Goal: Information Seeking & Learning: Learn about a topic

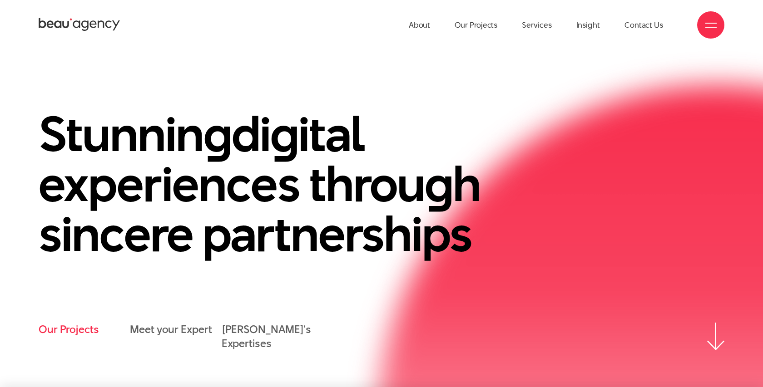
click at [69, 328] on link "Our Projects" at bounding box center [69, 330] width 60 height 14
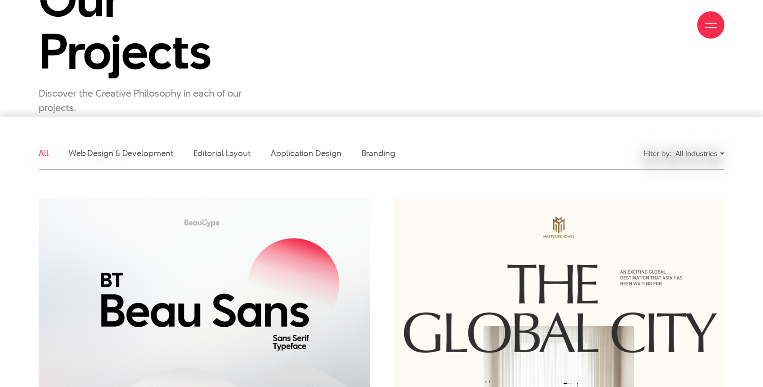
scroll to position [171, 0]
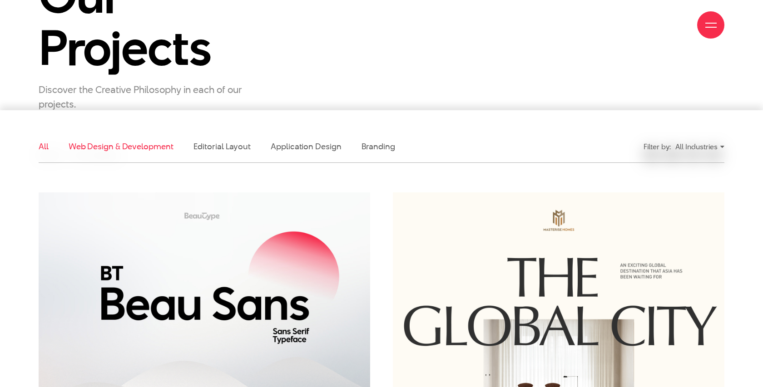
click at [119, 151] on link "Web Design & Development" at bounding box center [121, 146] width 105 height 11
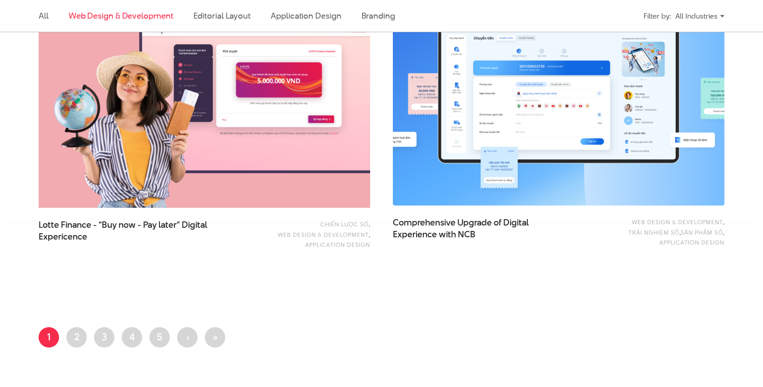
scroll to position [1622, 0]
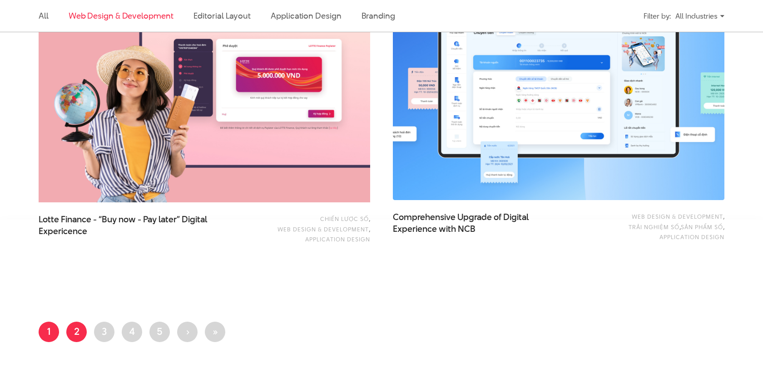
click at [76, 323] on link "Page 2" at bounding box center [76, 332] width 20 height 20
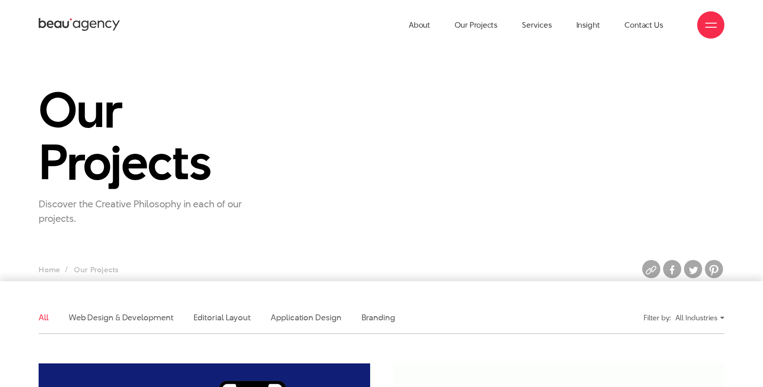
click at [701, 321] on div "All Industries" at bounding box center [699, 318] width 49 height 16
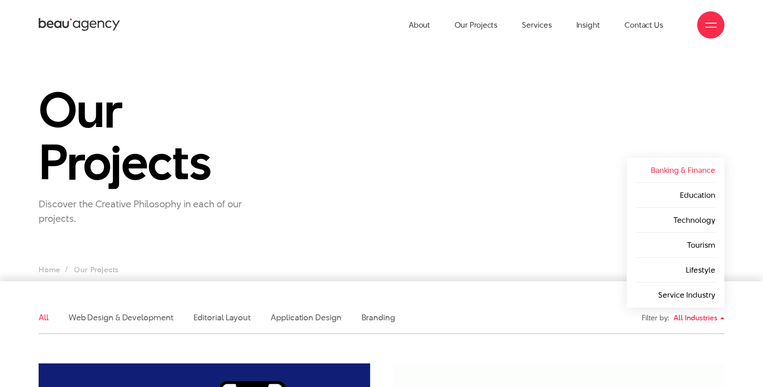
click at [683, 169] on link "Banking & Finance" at bounding box center [683, 170] width 65 height 11
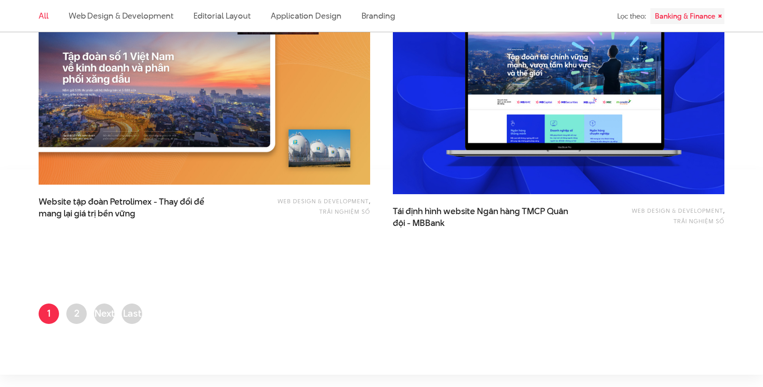
scroll to position [1918, 0]
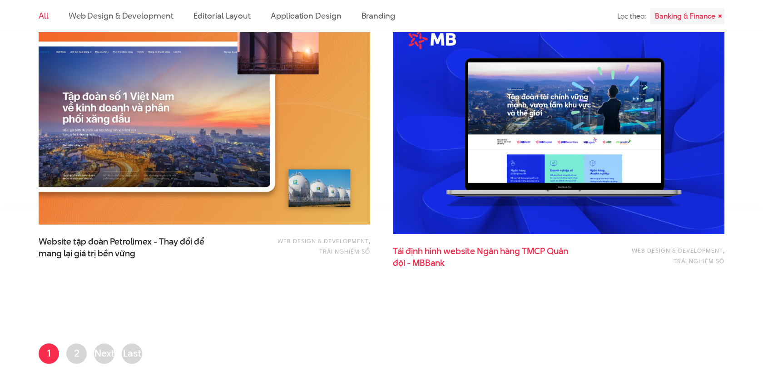
click at [434, 264] on span "đội - MBBank" at bounding box center [419, 264] width 52 height 12
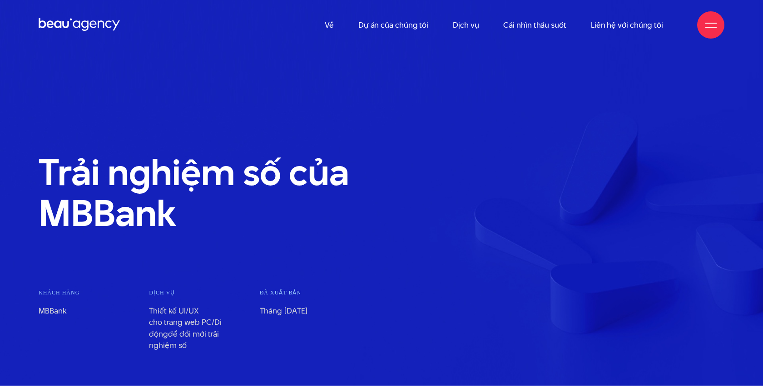
click at [657, 80] on section "Trải nghiệm số của MBBank Khách hàng MBBank Dịch vụ" at bounding box center [381, 193] width 763 height 386
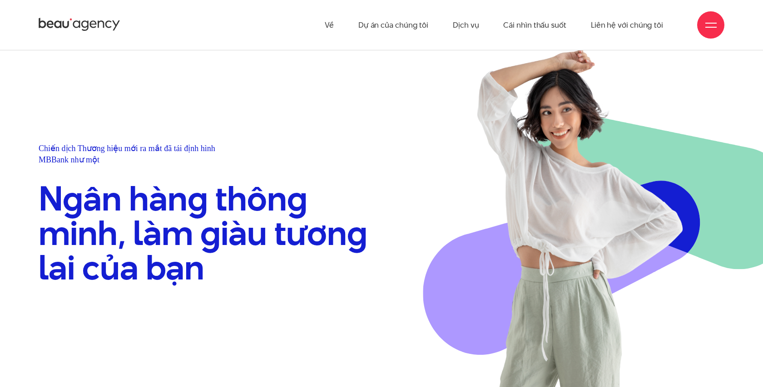
scroll to position [584, 0]
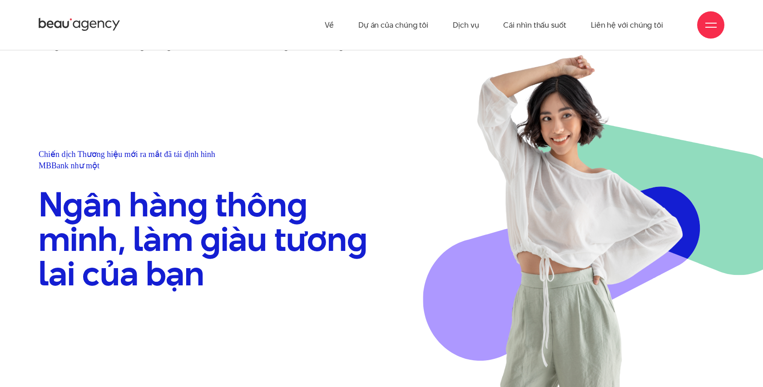
click at [347, 262] on font "Ngân hàng thông minh, làm giàu tương lai của bạn" at bounding box center [203, 239] width 329 height 117
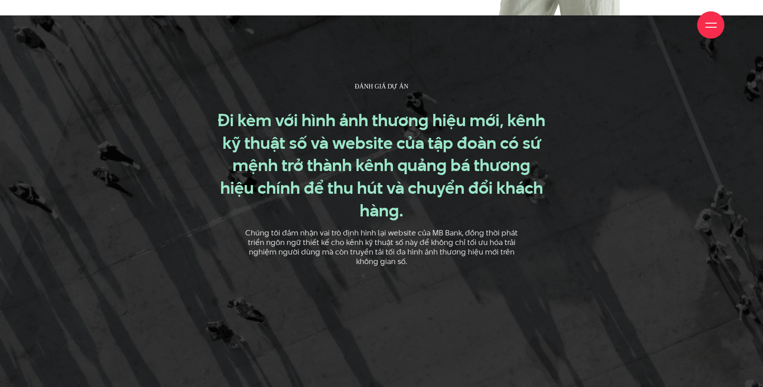
scroll to position [967, 0]
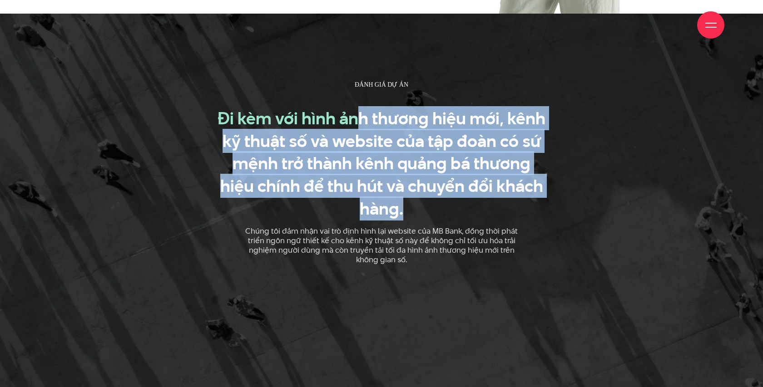
drag, startPoint x: 354, startPoint y: 123, endPoint x: 447, endPoint y: 221, distance: 135.6
click at [448, 221] on div "ĐÁNH GIÁ DỰ ÁN Đi kèm với hình ảnh thương hiệu mới, kênh kỹ thuật số và website…" at bounding box center [382, 171] width 332 height 185
click at [409, 96] on div "ĐÁNH GIÁ DỰ ÁN Đi kèm với hình ảnh thương hiệu mới, kênh kỹ thuật số và website…" at bounding box center [382, 171] width 332 height 185
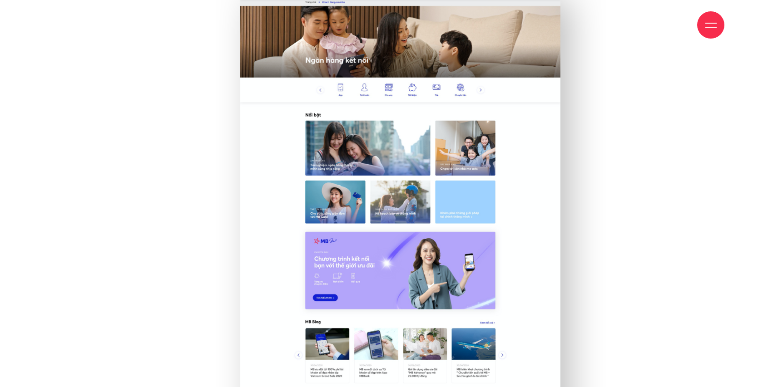
scroll to position [6515, 0]
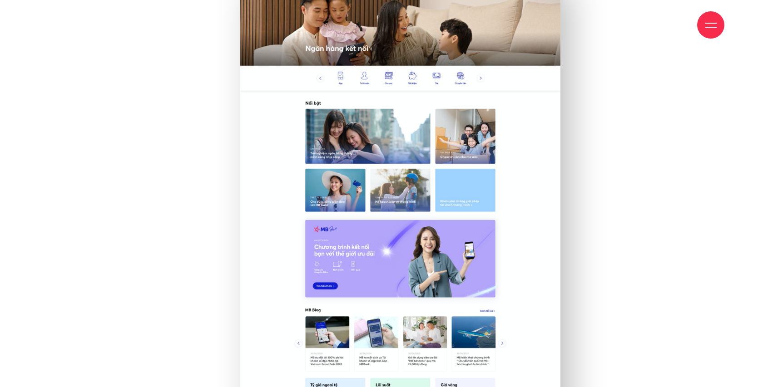
click at [521, 175] on img at bounding box center [411, 340] width 391 height 774
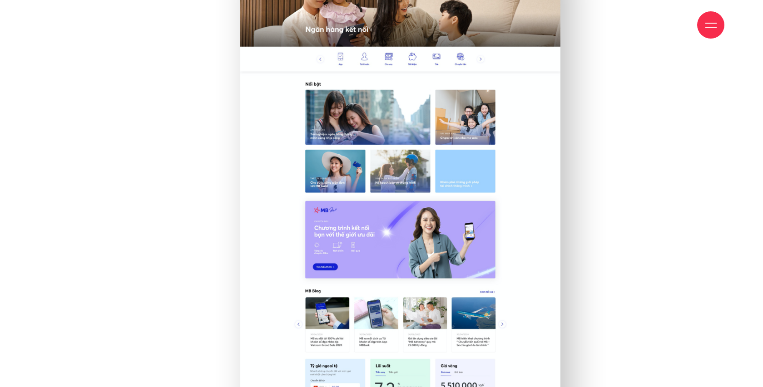
scroll to position [6629, 0]
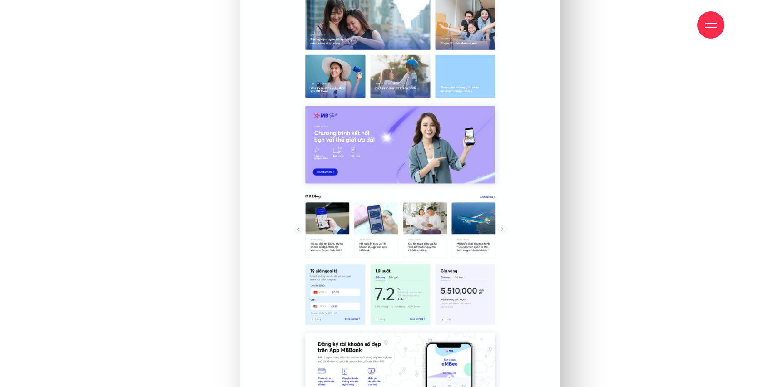
click at [521, 169] on img at bounding box center [411, 226] width 391 height 774
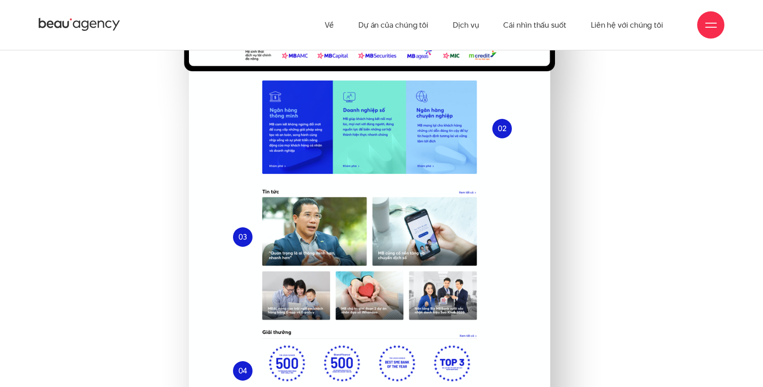
scroll to position [3313, 0]
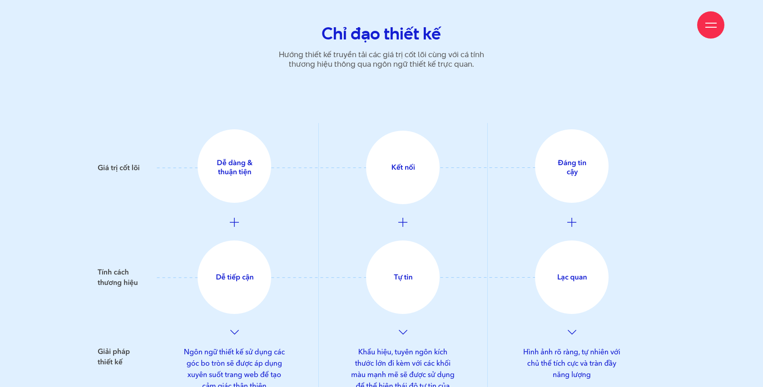
scroll to position [2690, 0]
click at [364, 316] on img at bounding box center [361, 265] width 527 height 287
click at [691, 272] on div at bounding box center [381, 265] width 709 height 287
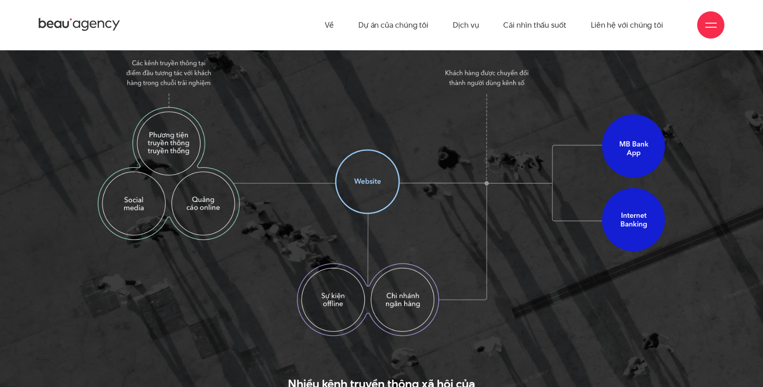
scroll to position [1180, 0]
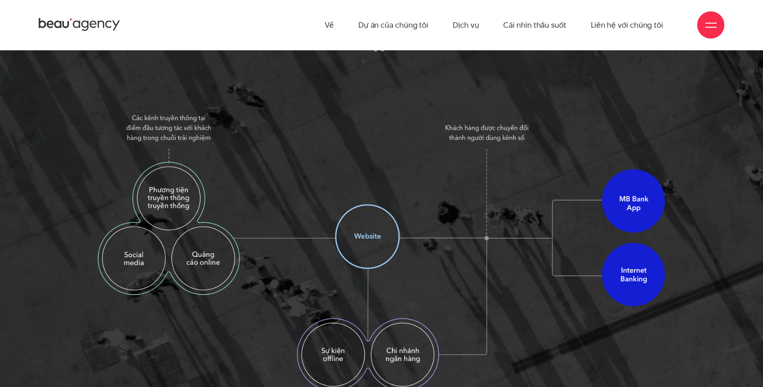
click at [160, 215] on img at bounding box center [382, 252] width 568 height 278
click at [367, 238] on img at bounding box center [382, 252] width 568 height 278
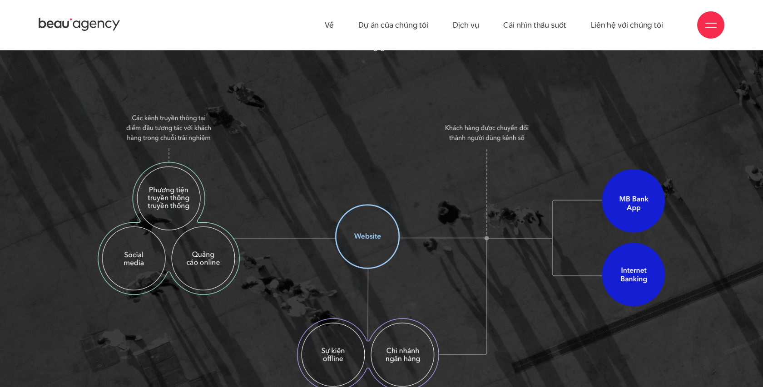
click at [367, 238] on img at bounding box center [382, 252] width 568 height 278
click at [451, 273] on img at bounding box center [382, 252] width 568 height 278
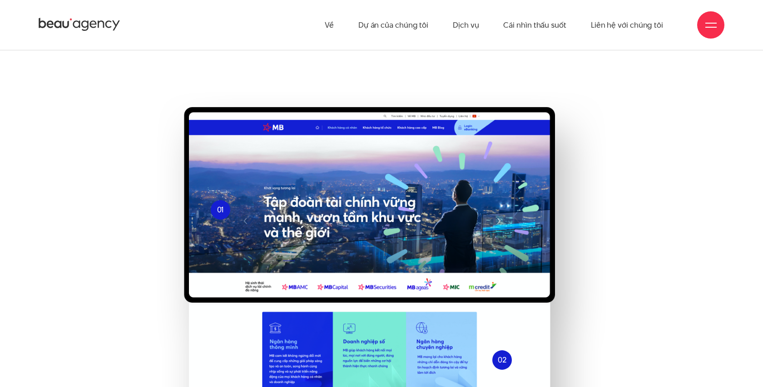
scroll to position [3325, 0]
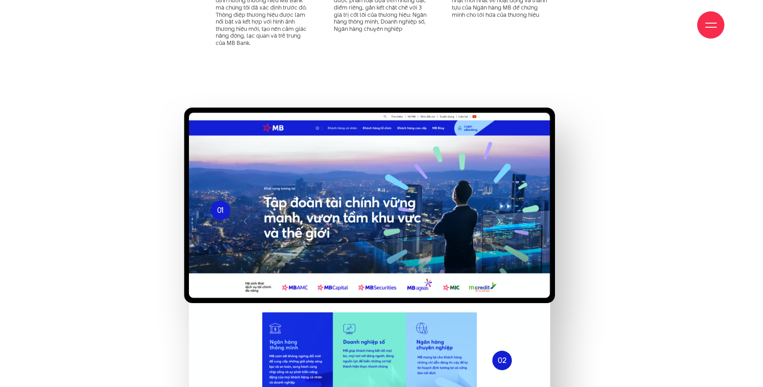
scroll to position [3338, 0]
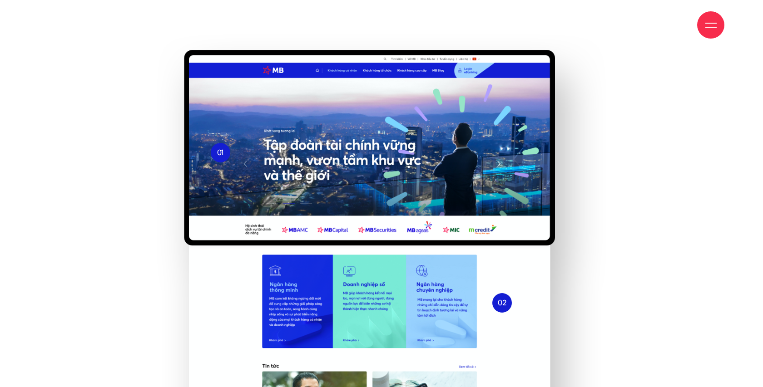
scroll to position [3395, 0]
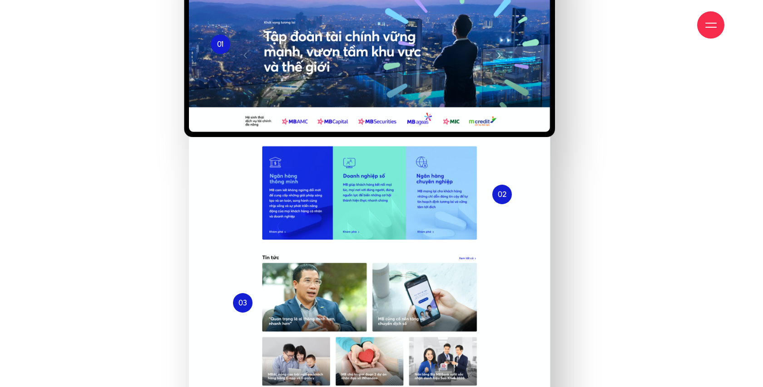
click at [613, 198] on div "01 Nội dung hình ảnh cover chủ đạo được thiết kế theo định hướng thiết kế của t…" at bounding box center [381, 326] width 472 height 873
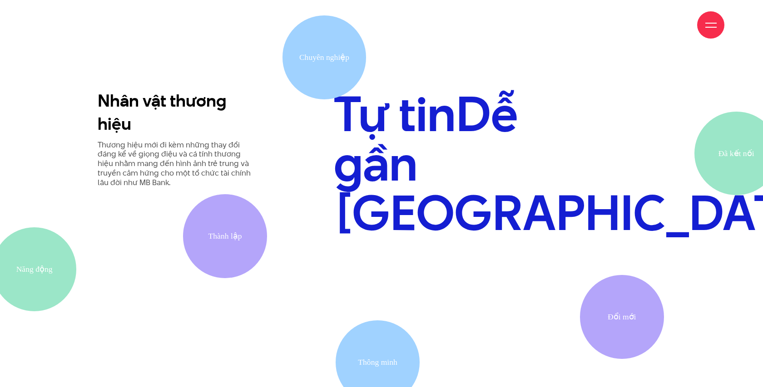
scroll to position [2191, 0]
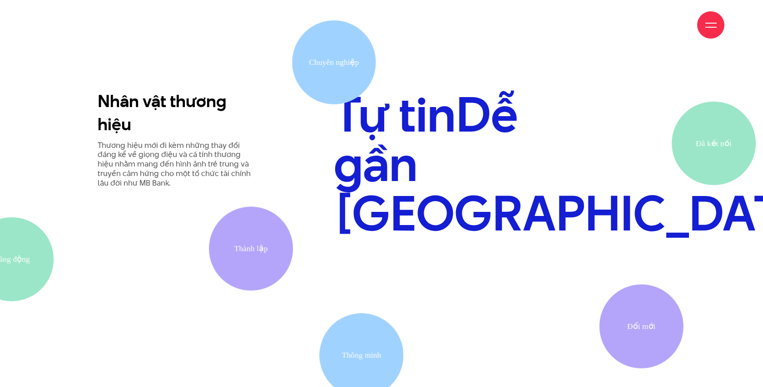
click at [486, 225] on section "Nhân vật thương hiệu Thương hiệu mới đi kèm những thay đổi đáng kể về giọng điệ…" at bounding box center [381, 212] width 763 height 505
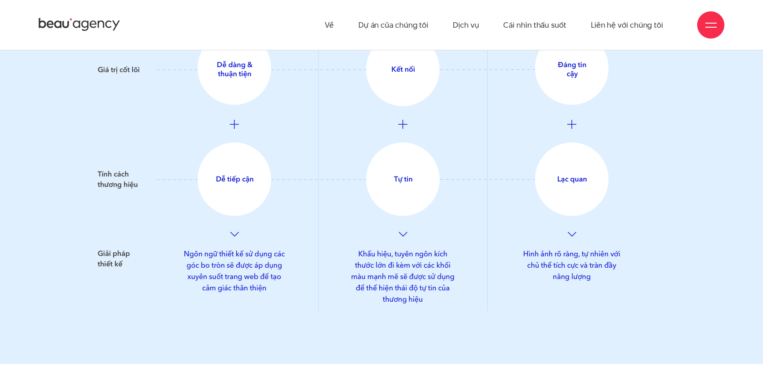
scroll to position [2748, 0]
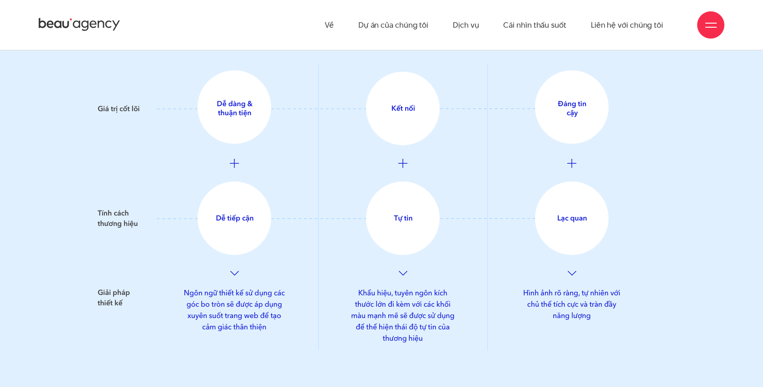
click at [412, 268] on img at bounding box center [361, 207] width 527 height 287
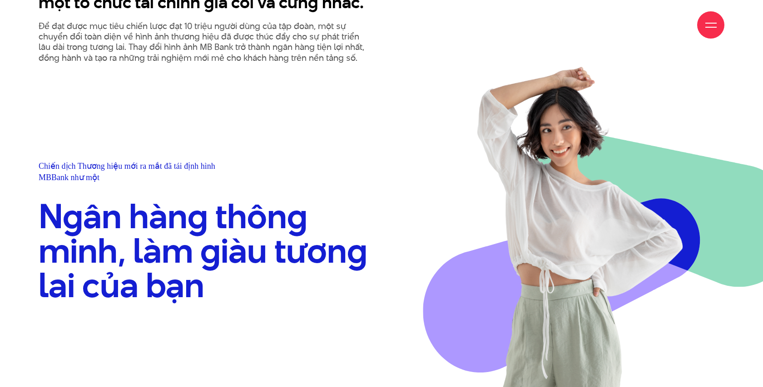
scroll to position [623, 0]
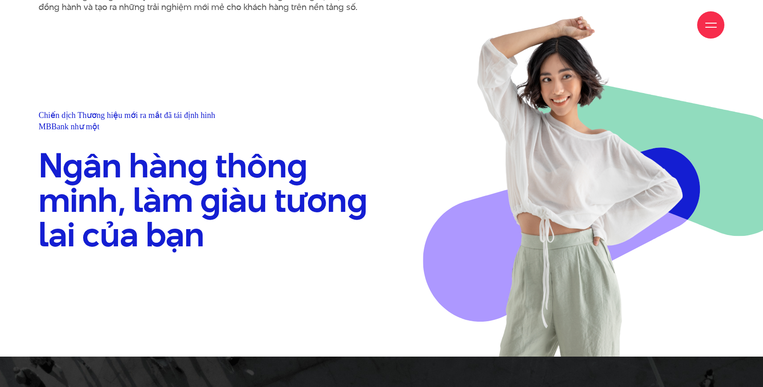
click at [269, 202] on font "Ngân hàng thông minh, làm giàu tương lai của bạn" at bounding box center [203, 200] width 329 height 117
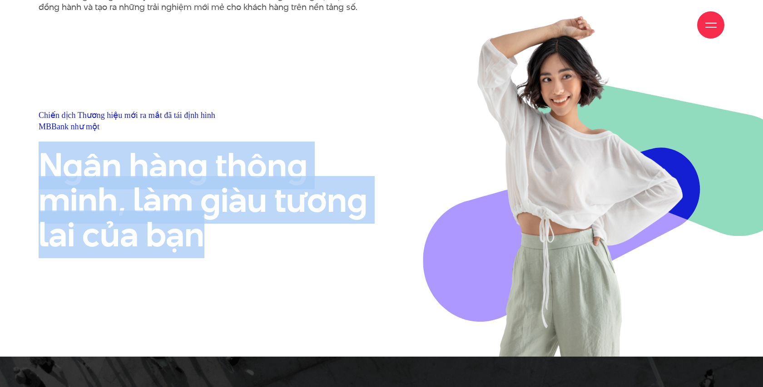
click at [269, 202] on font "Ngân hàng thông minh, làm giàu tương lai của bạn" at bounding box center [203, 200] width 329 height 117
click at [313, 218] on font "Ngân hàng thông minh, làm giàu tương lai của bạn" at bounding box center [203, 200] width 329 height 117
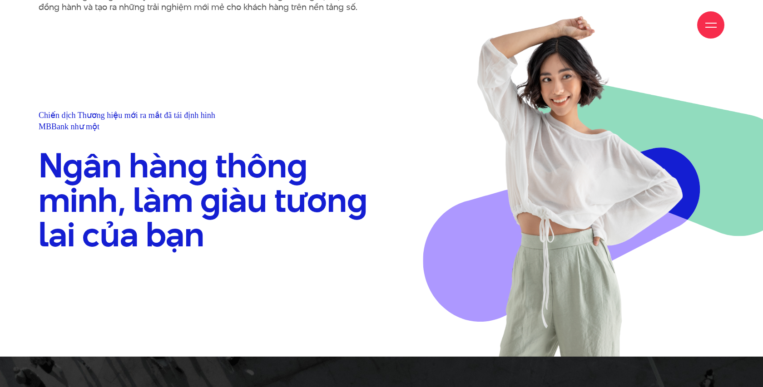
click at [313, 218] on font "Ngân hàng thông minh, làm giàu tương lai của bạn" at bounding box center [203, 200] width 329 height 117
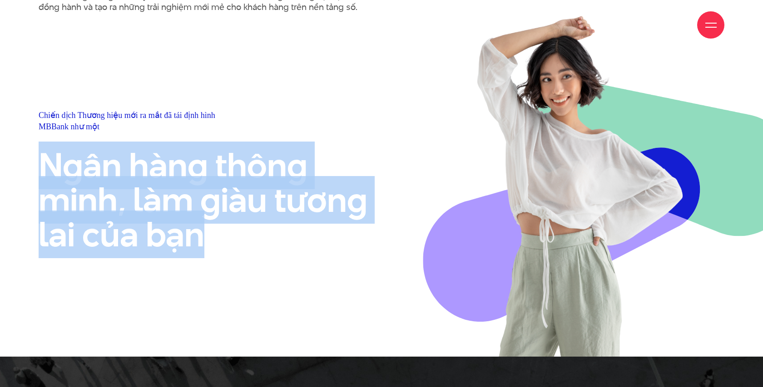
click at [313, 218] on font "Ngân hàng thông minh, làm giàu tương lai của bạn" at bounding box center [203, 200] width 329 height 117
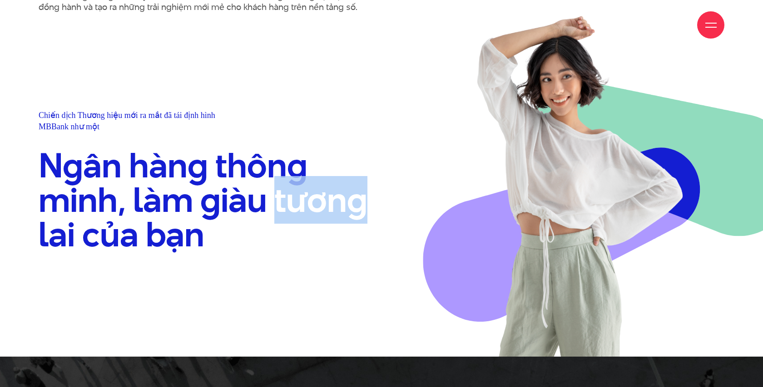
click at [313, 218] on font "Ngân hàng thông minh, làm giàu tương lai của bạn" at bounding box center [203, 200] width 329 height 117
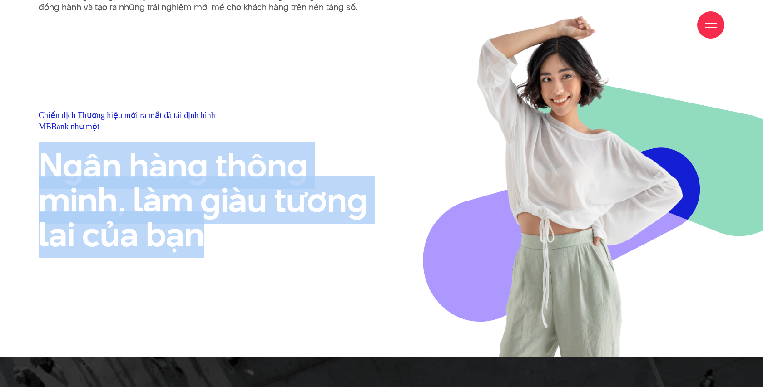
click at [313, 218] on font "Ngân hàng thông minh, làm giàu tương lai của bạn" at bounding box center [203, 200] width 329 height 117
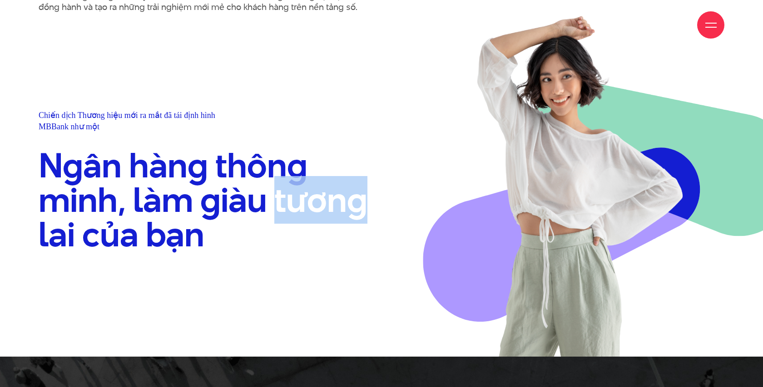
click at [313, 218] on font "Ngân hàng thông minh, làm giàu tương lai của bạn" at bounding box center [203, 200] width 329 height 117
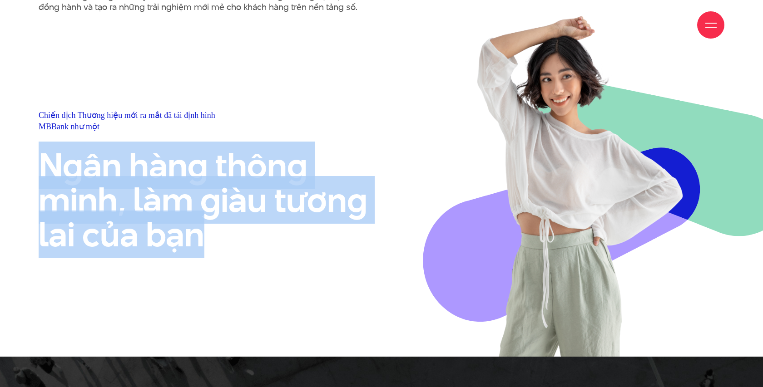
click at [313, 218] on font "Ngân hàng thông minh, làm giàu tương lai của bạn" at bounding box center [203, 200] width 329 height 117
click at [274, 219] on font "Ngân hàng thông minh, làm giàu tương lai của bạn" at bounding box center [203, 200] width 329 height 117
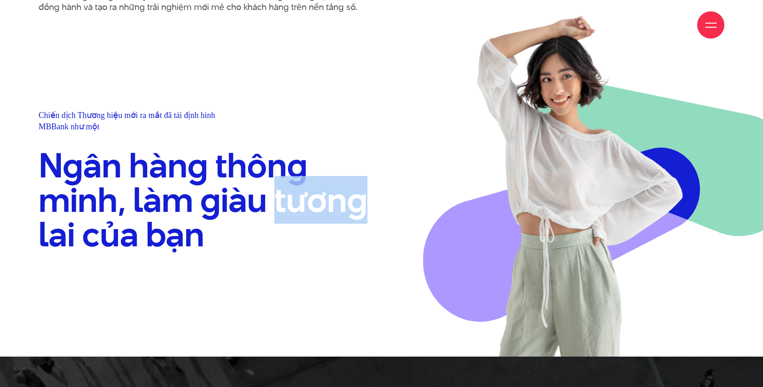
click at [274, 219] on font "Ngân hàng thông minh, làm giàu tương lai của bạn" at bounding box center [203, 200] width 329 height 117
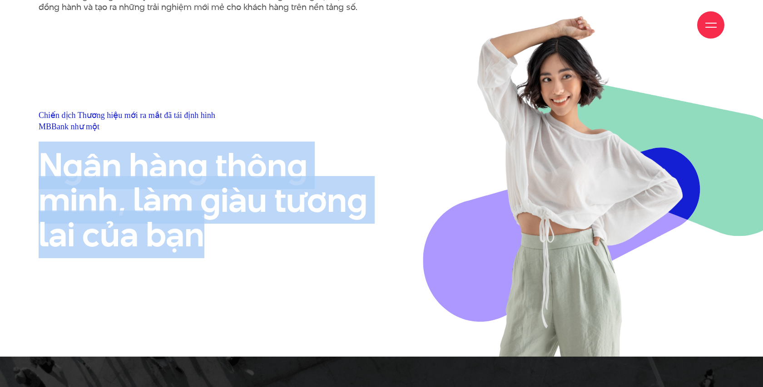
click at [274, 219] on font "Ngân hàng thông minh, làm giàu tương lai của bạn" at bounding box center [203, 200] width 329 height 117
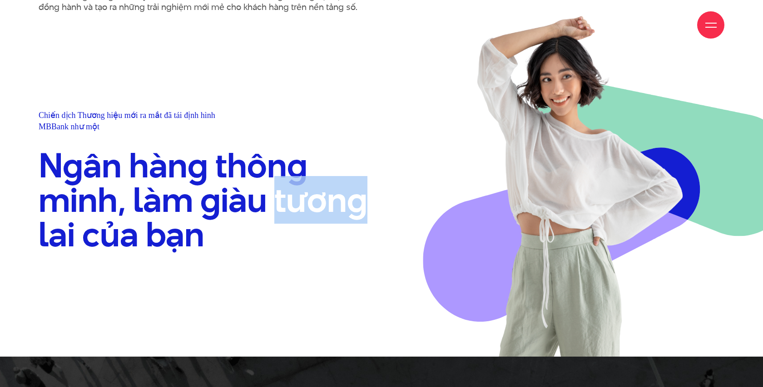
click at [273, 219] on font "Ngân hàng thông minh, làm giàu tương lai của bạn" at bounding box center [203, 200] width 329 height 117
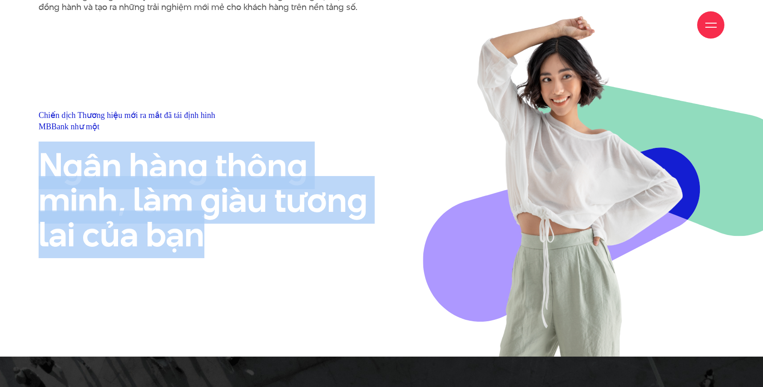
click at [273, 218] on font "Ngân hàng thông minh, làm giàu tương lai của bạn" at bounding box center [203, 200] width 329 height 117
click at [265, 223] on font "Ngân hàng thông minh, làm giàu tương lai của bạn" at bounding box center [203, 200] width 329 height 117
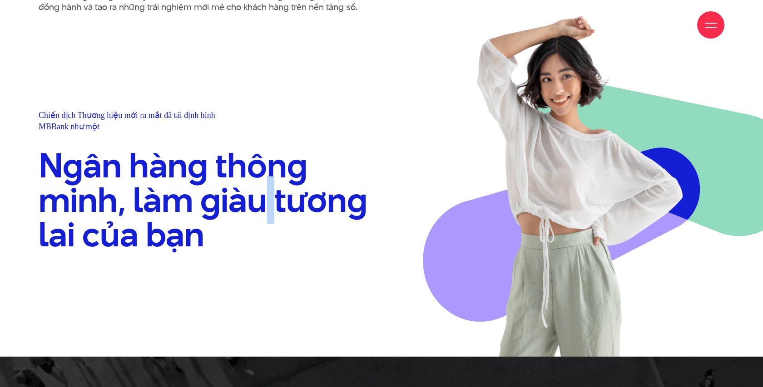
click at [265, 223] on font "Ngân hàng thông minh, làm giàu tương lai của bạn" at bounding box center [203, 200] width 329 height 117
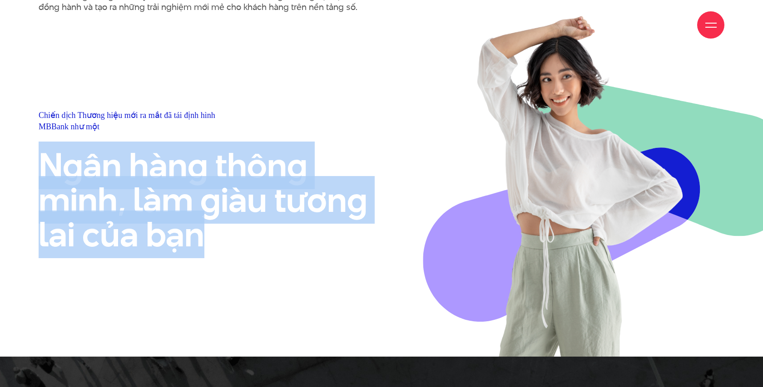
click at [265, 223] on font "Ngân hàng thông minh, làm giàu tương lai của bạn" at bounding box center [203, 200] width 329 height 117
click at [269, 220] on font "Ngân hàng thông minh, làm giàu tương lai của bạn" at bounding box center [203, 200] width 329 height 117
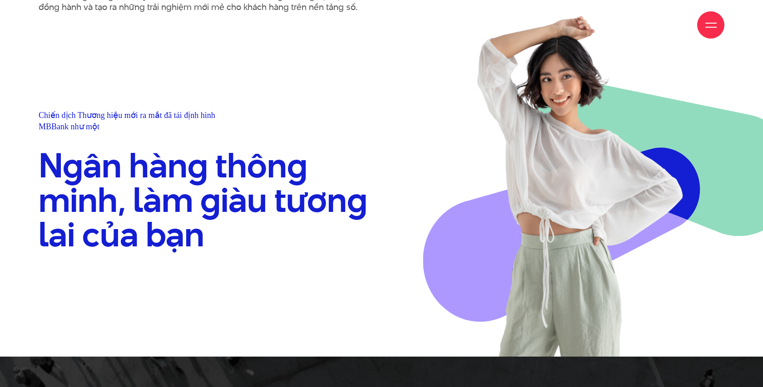
click at [269, 220] on font "Ngân hàng thông minh, làm giàu tương lai của bạn" at bounding box center [203, 200] width 329 height 117
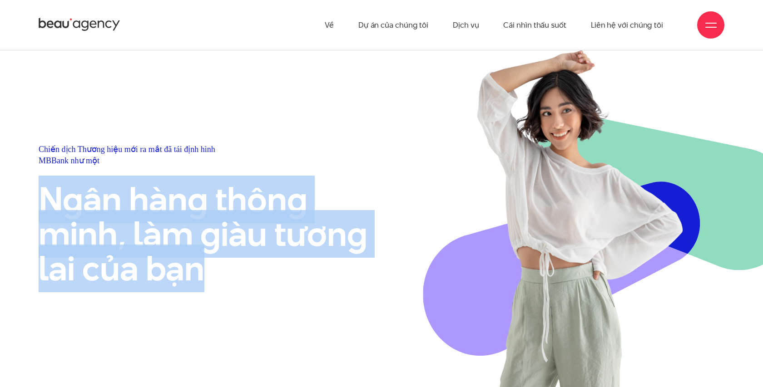
scroll to position [587, 0]
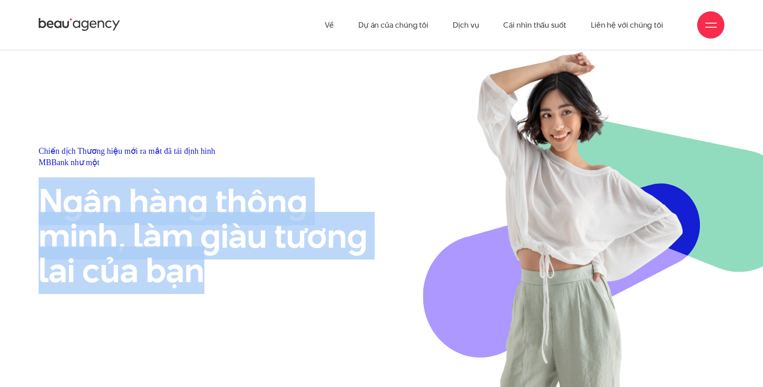
click at [269, 220] on font "Ngân hàng thông minh, làm giàu tương lai của bạn" at bounding box center [203, 236] width 329 height 117
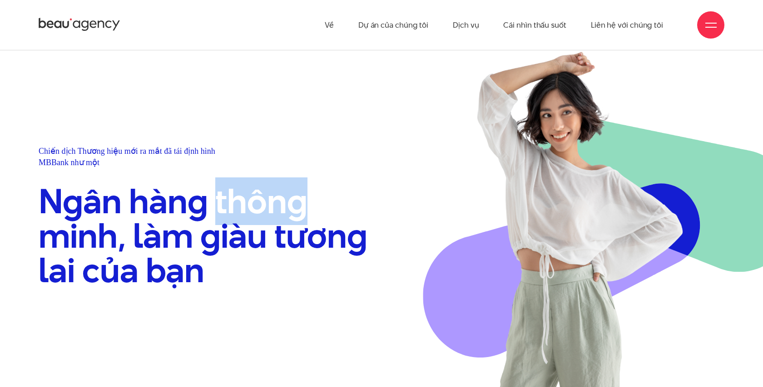
click at [269, 220] on font "Ngân hàng thông minh, làm giàu tương lai của bạn" at bounding box center [203, 236] width 329 height 117
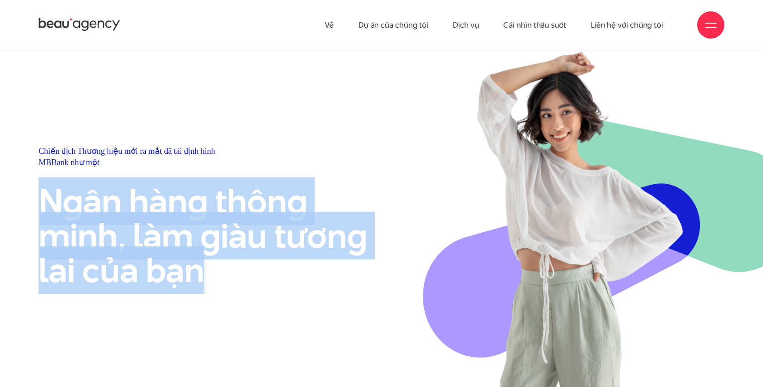
click at [269, 220] on font "Ngân hàng thông minh, làm giàu tương lai của bạn" at bounding box center [203, 236] width 329 height 117
click at [266, 218] on font "Ngân hàng thông minh, làm giàu tương lai của bạn" at bounding box center [203, 236] width 329 height 117
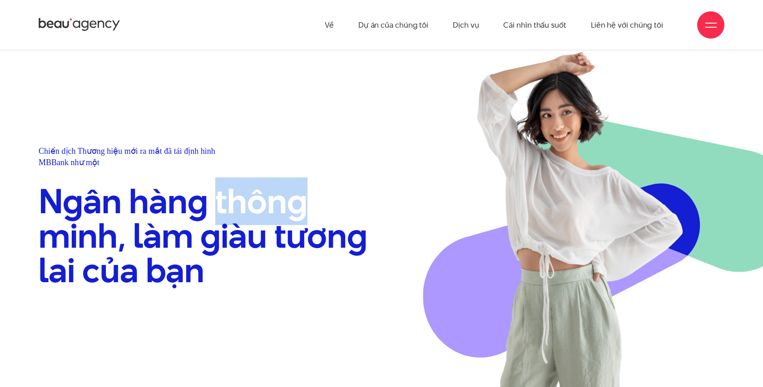
click at [266, 218] on font "Ngân hàng thông minh, làm giàu tương lai của bạn" at bounding box center [203, 236] width 329 height 117
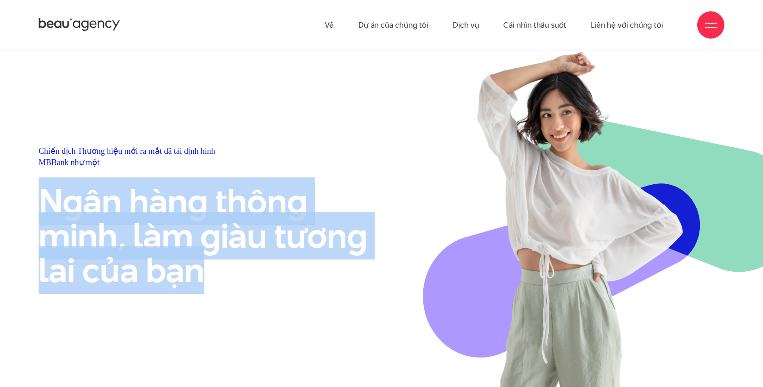
click at [266, 218] on font "Ngân hàng thông minh, làm giàu tương lai của bạn" at bounding box center [203, 236] width 329 height 117
